Goal: Task Accomplishment & Management: Complete application form

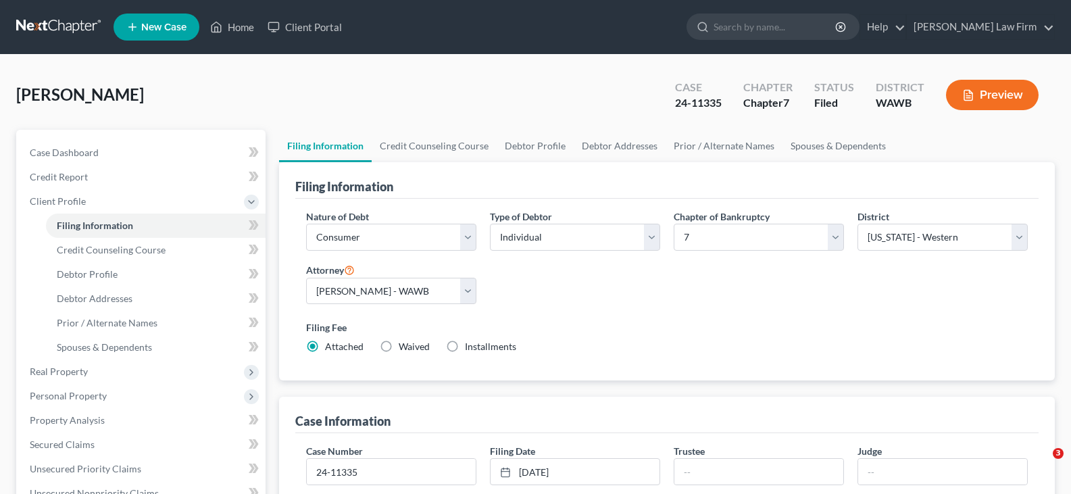
select select "1"
select select "0"
select select "87"
select select "1"
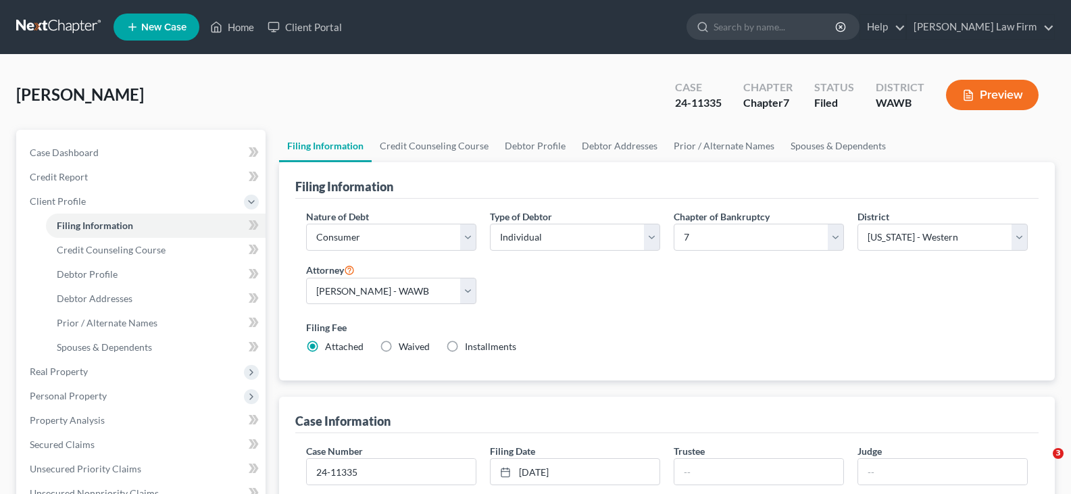
select select "50"
click at [243, 27] on link "Home" at bounding box center [231, 27] width 57 height 24
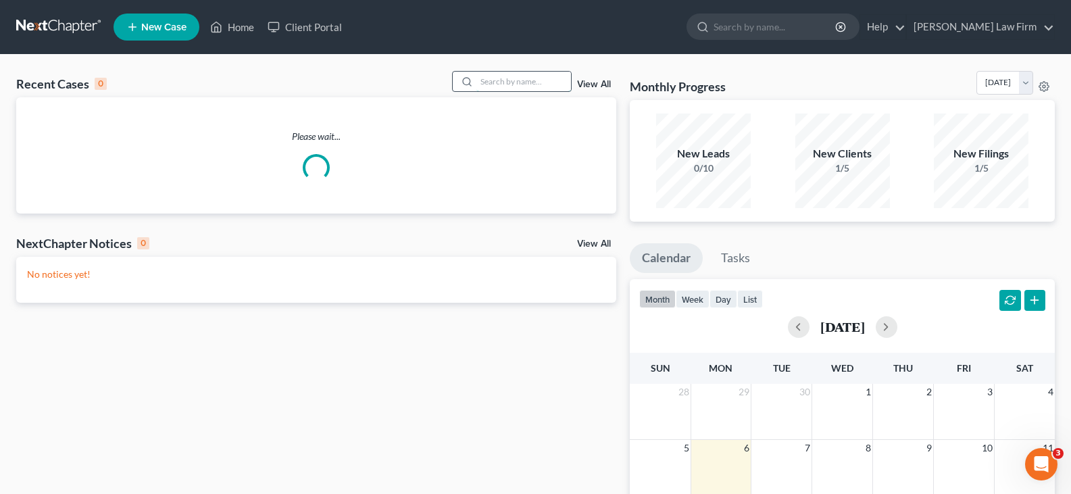
click at [508, 77] on input "search" at bounding box center [523, 82] width 95 height 20
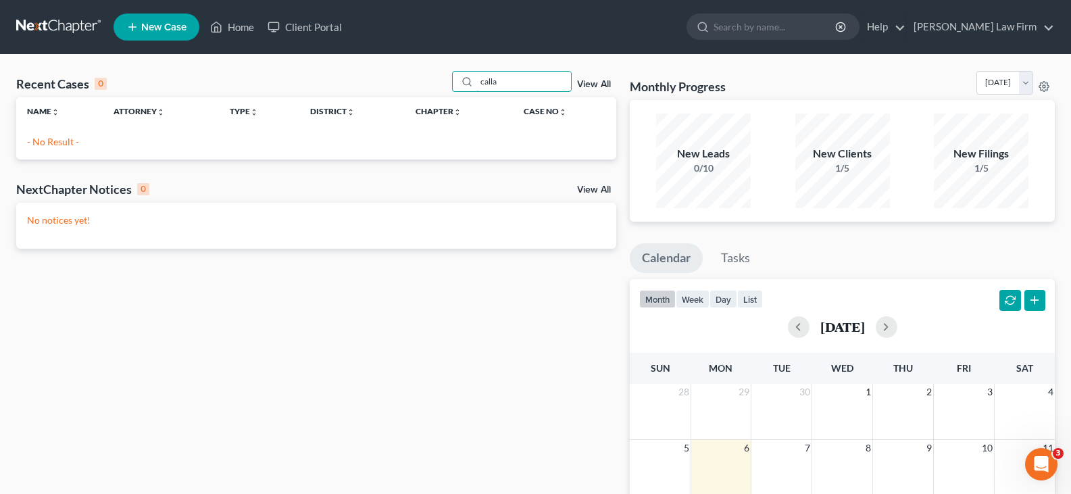
drag, startPoint x: 530, startPoint y: 80, endPoint x: 432, endPoint y: 90, distance: 98.4
click at [429, 86] on div "Recent Cases 0 calla View All" at bounding box center [316, 84] width 600 height 26
type input "[PERSON_NAME]"
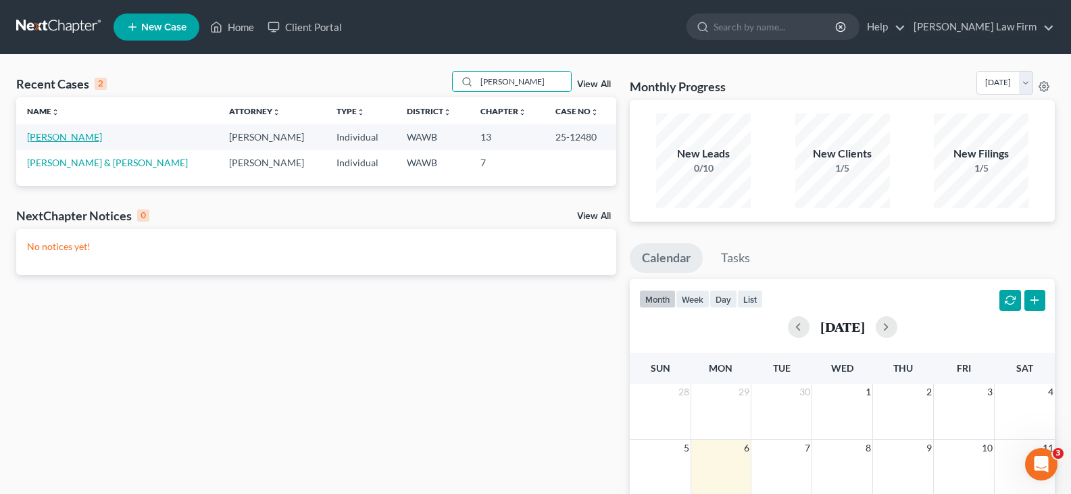
click at [46, 136] on link "[PERSON_NAME]" at bounding box center [64, 136] width 75 height 11
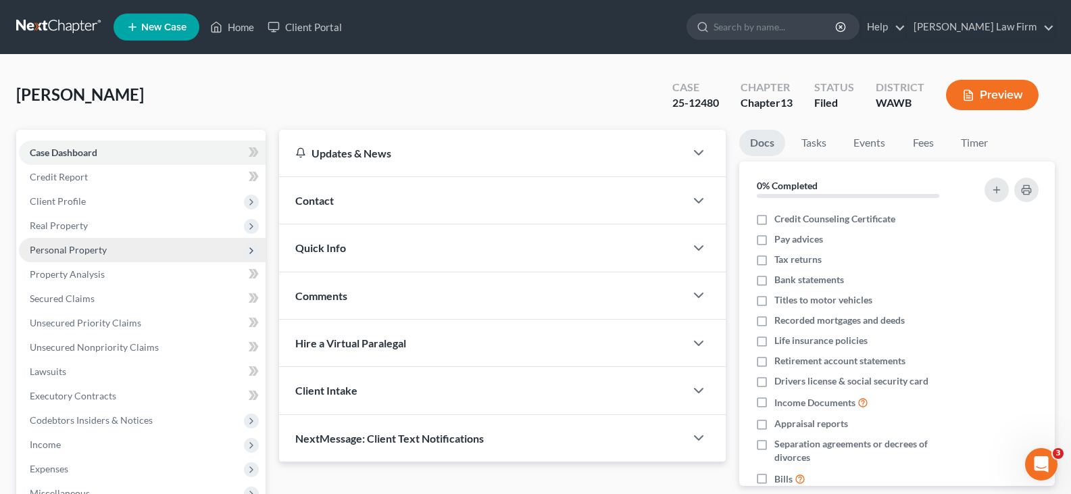
click at [90, 249] on span "Personal Property" at bounding box center [68, 249] width 77 height 11
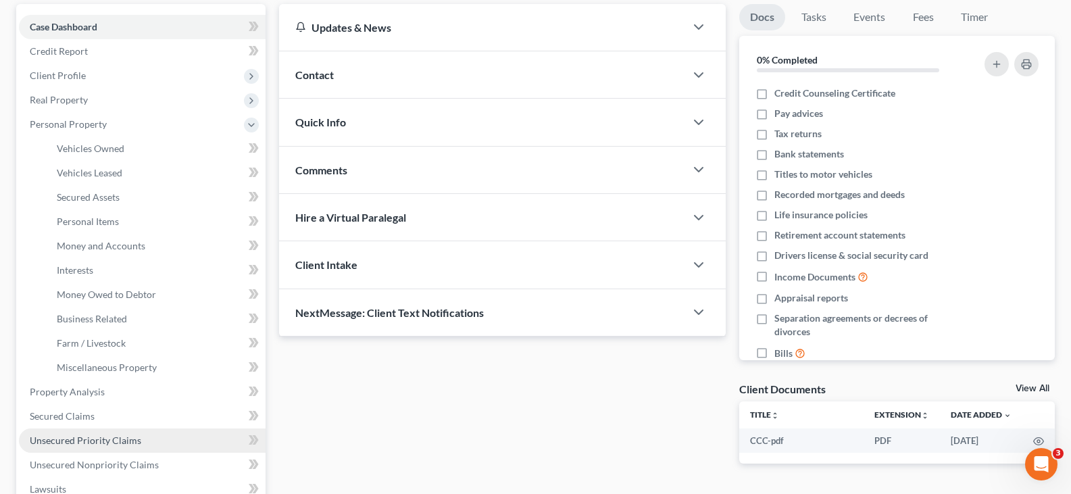
scroll to position [135, 0]
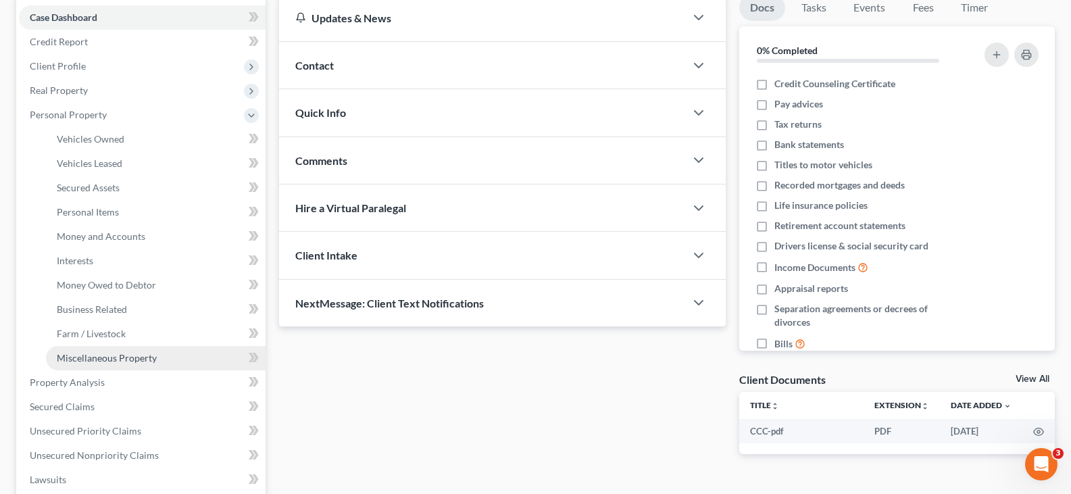
click at [118, 363] on span "Miscellaneous Property" at bounding box center [107, 357] width 100 height 11
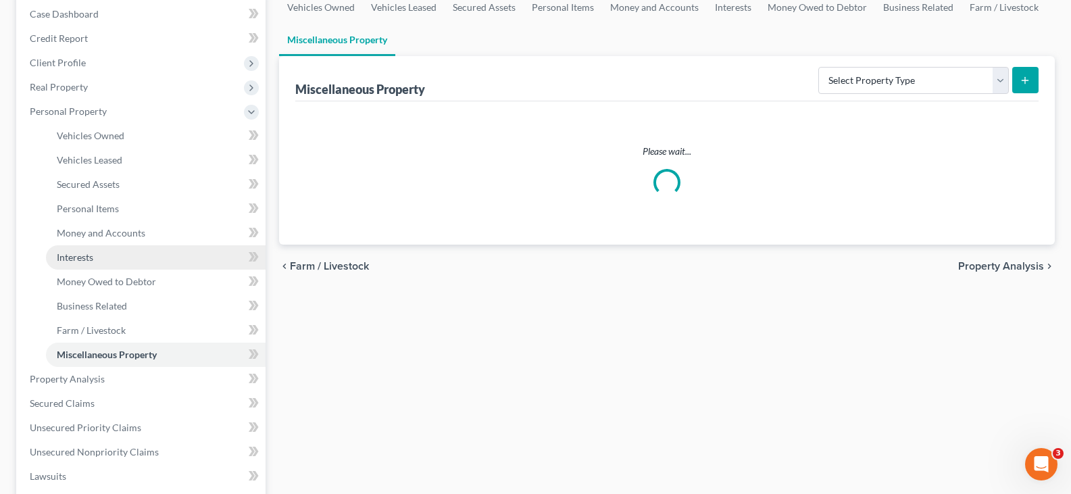
scroll to position [203, 0]
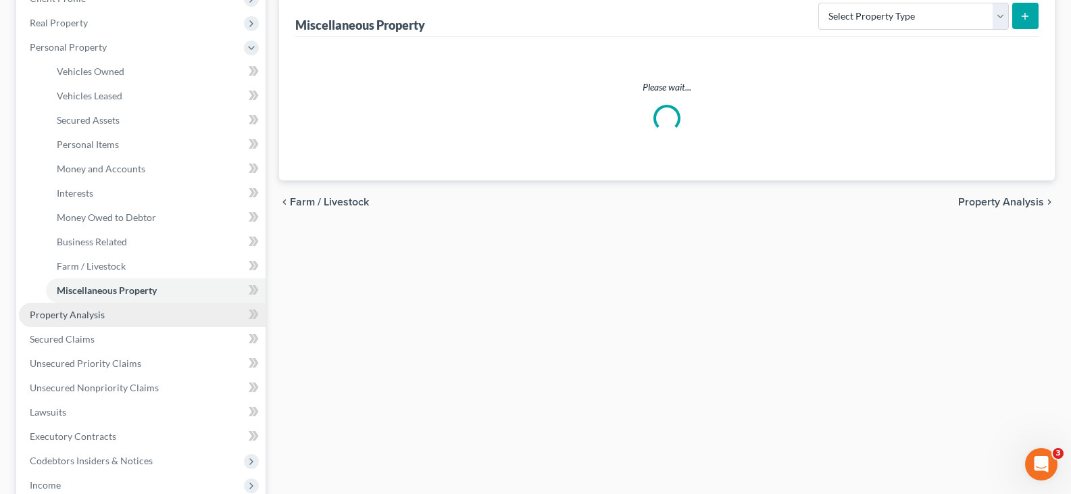
click at [111, 316] on link "Property Analysis" at bounding box center [142, 315] width 247 height 24
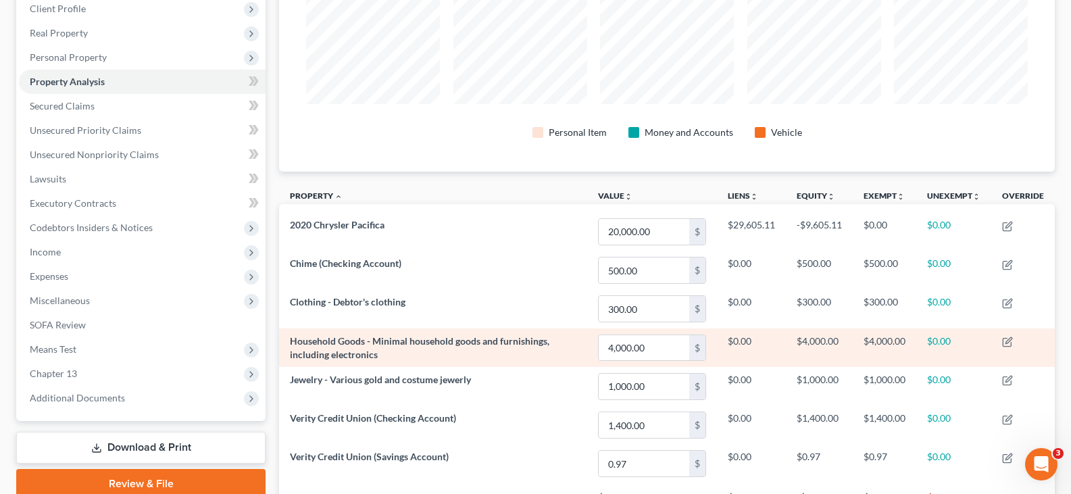
scroll to position [314, 0]
